Goal: Task Accomplishment & Management: Manage account settings

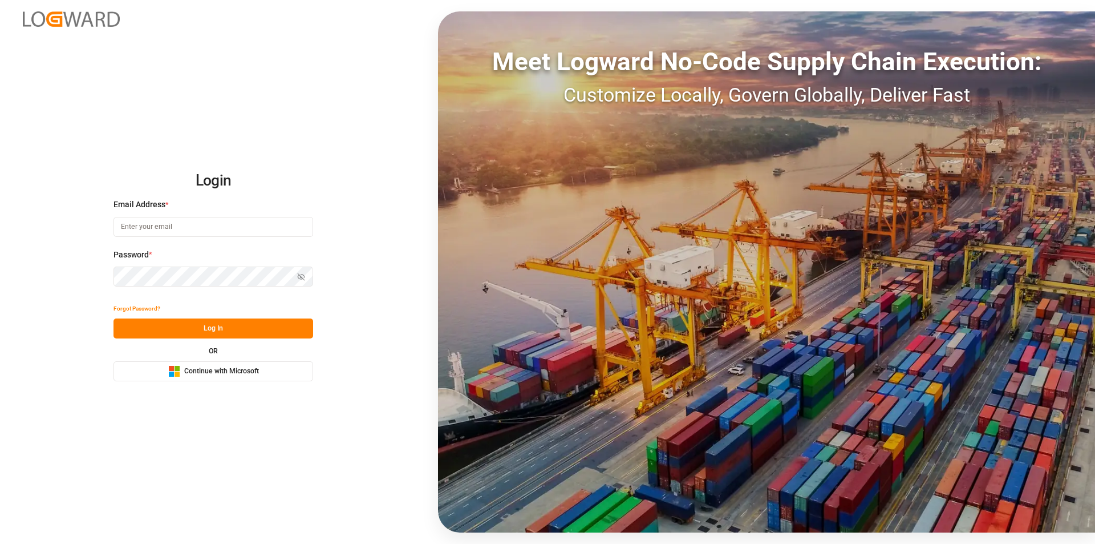
type input "[EMAIL_ADDRESS][PERSON_NAME][DOMAIN_NAME]"
click at [177, 330] on button "Log In" at bounding box center [214, 328] width 200 height 20
